Goal: Entertainment & Leisure: Browse casually

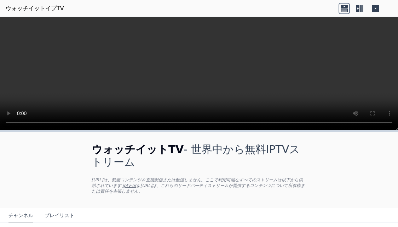
click at [346, 7] on icon at bounding box center [344, 6] width 7 height 3
click at [362, 9] on icon at bounding box center [359, 8] width 11 height 11
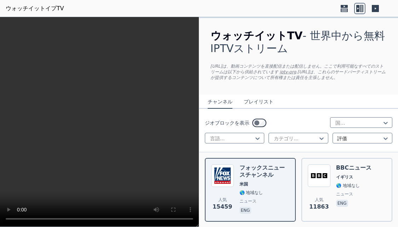
click at [371, 8] on icon at bounding box center [375, 8] width 11 height 11
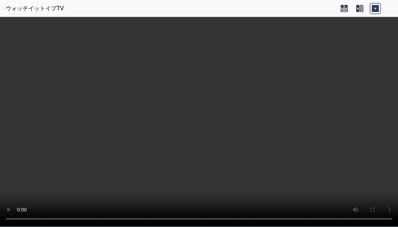
click at [345, 6] on icon at bounding box center [344, 8] width 11 height 11
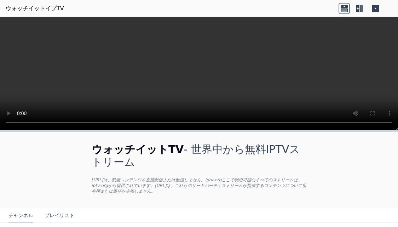
click at [28, 5] on link "ウォッチイットイプTV" at bounding box center [35, 8] width 58 height 8
click at [46, 209] on button "プレイリスト" at bounding box center [60, 215] width 30 height 13
click at [45, 209] on button "プレイリスト" at bounding box center [60, 215] width 30 height 13
click at [16, 209] on button "チャンネル" at bounding box center [20, 215] width 25 height 13
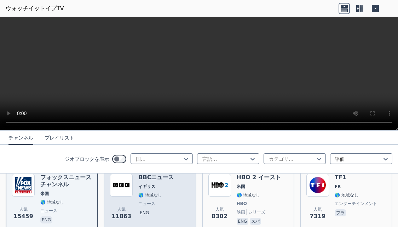
scroll to position [59, 0]
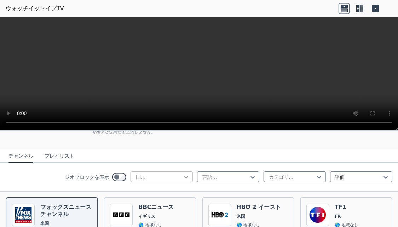
click at [184, 174] on icon at bounding box center [186, 177] width 7 height 7
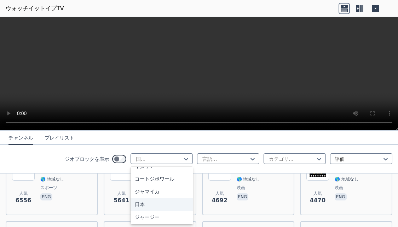
scroll to position [1210, 0]
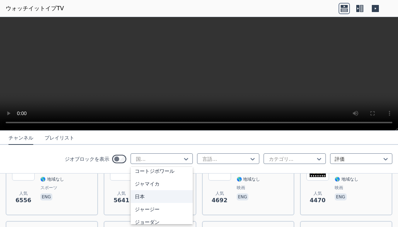
click at [152, 190] on div "日本" at bounding box center [162, 196] width 62 height 13
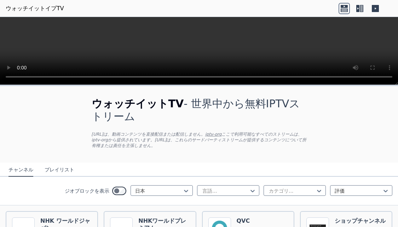
scroll to position [30, 0]
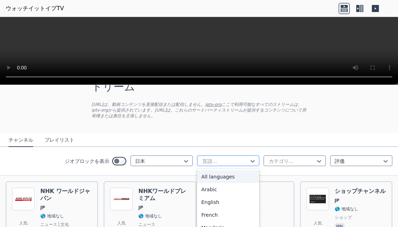
click at [246, 158] on div at bounding box center [225, 161] width 47 height 7
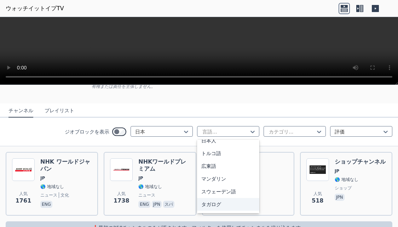
scroll to position [150, 0]
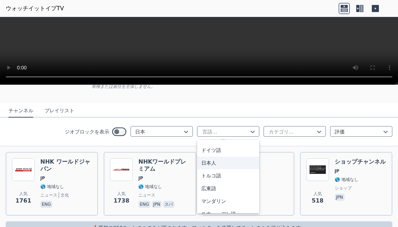
click at [237, 157] on div "日本人" at bounding box center [228, 163] width 62 height 13
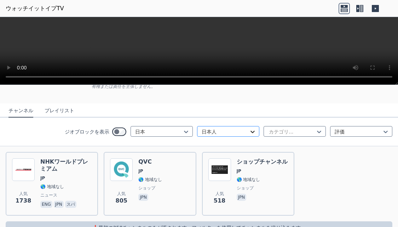
click at [251, 128] on icon at bounding box center [252, 131] width 7 height 7
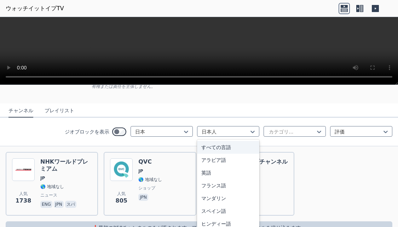
click at [221, 141] on div "すべての言語" at bounding box center [228, 147] width 62 height 13
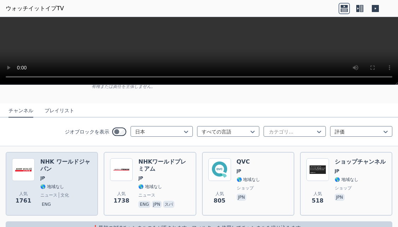
click at [40, 175] on span "JP" at bounding box center [42, 178] width 5 height 6
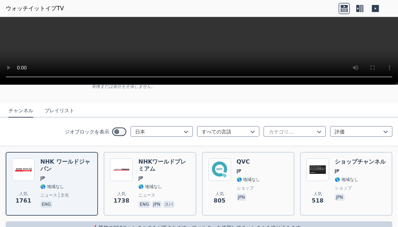
click at [50, 104] on button "プレイリスト" at bounding box center [60, 110] width 30 height 13
